Goal: Information Seeking & Learning: Learn about a topic

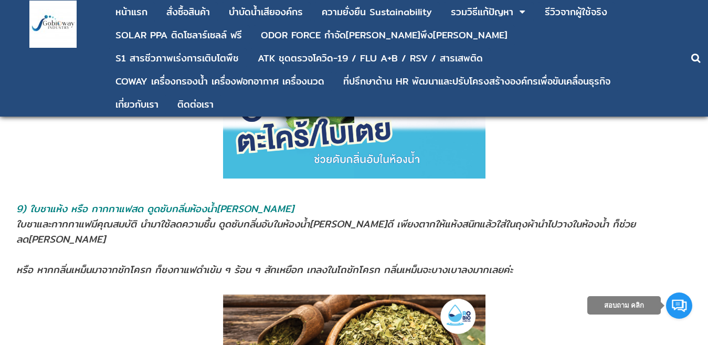
scroll to position [3518, 0]
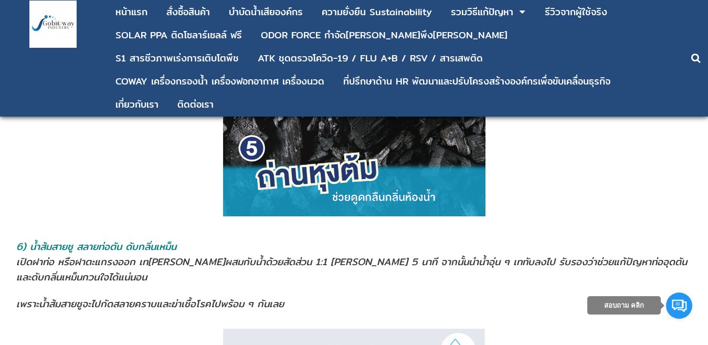
scroll to position [2048, 0]
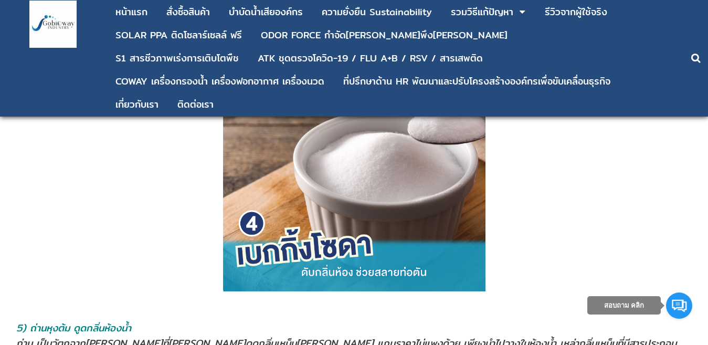
click at [16, 168] on p at bounding box center [354, 167] width 684 height 277
click at [97, 134] on p at bounding box center [354, 167] width 684 height 277
